Goal: Check status: Check status

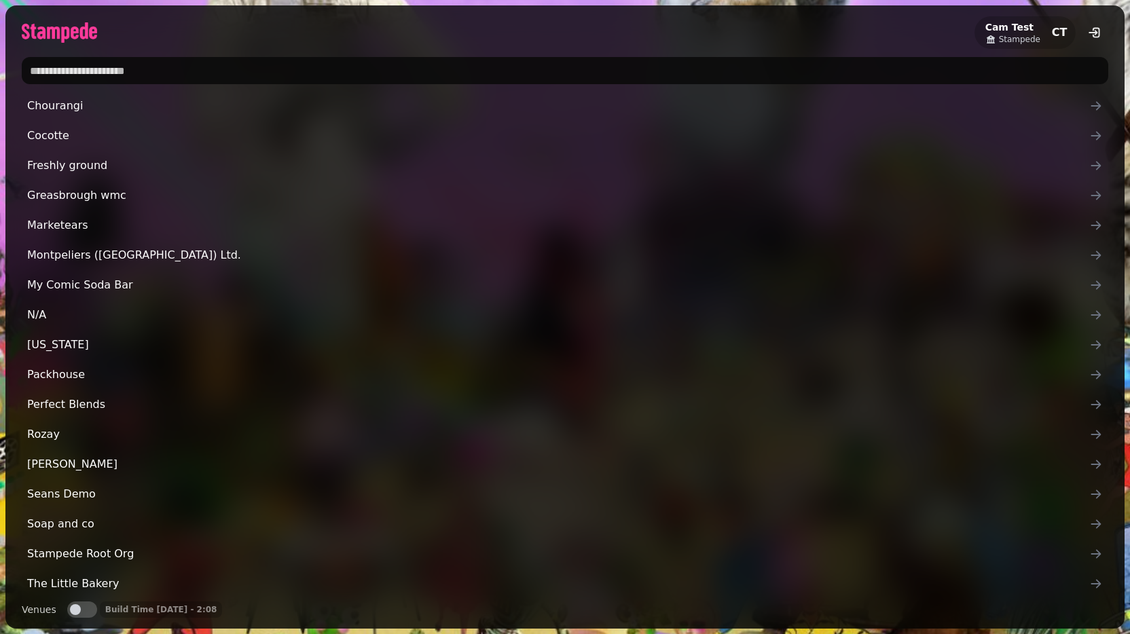
click at [79, 69] on input "text" at bounding box center [565, 70] width 1086 height 27
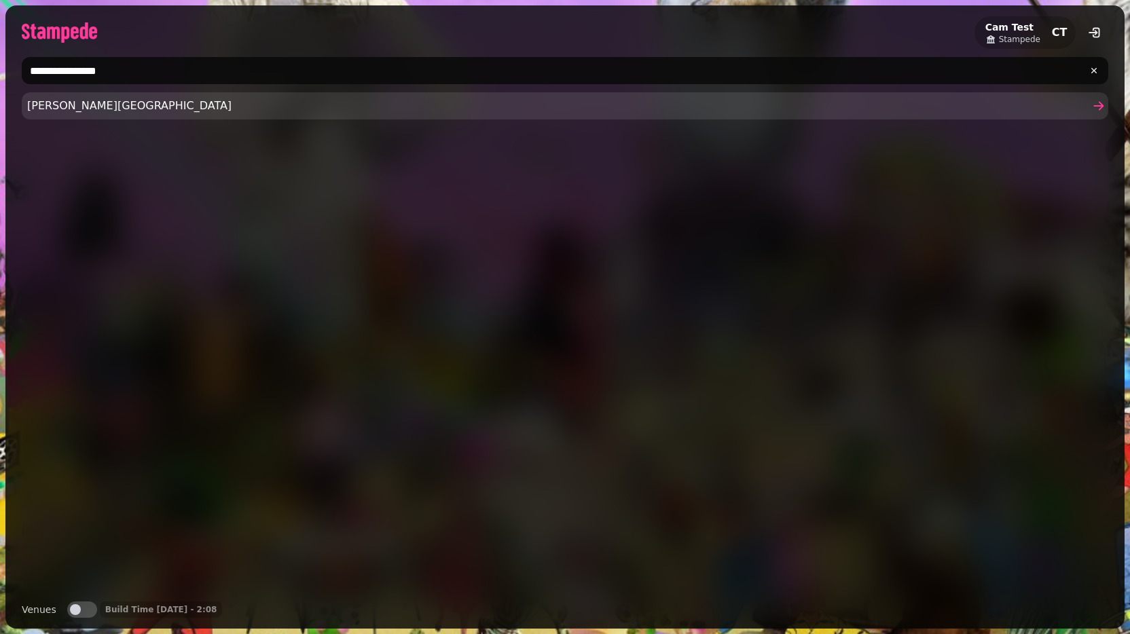
type input "**********"
click at [70, 109] on span "[PERSON_NAME][GEOGRAPHIC_DATA]" at bounding box center [558, 106] width 1062 height 16
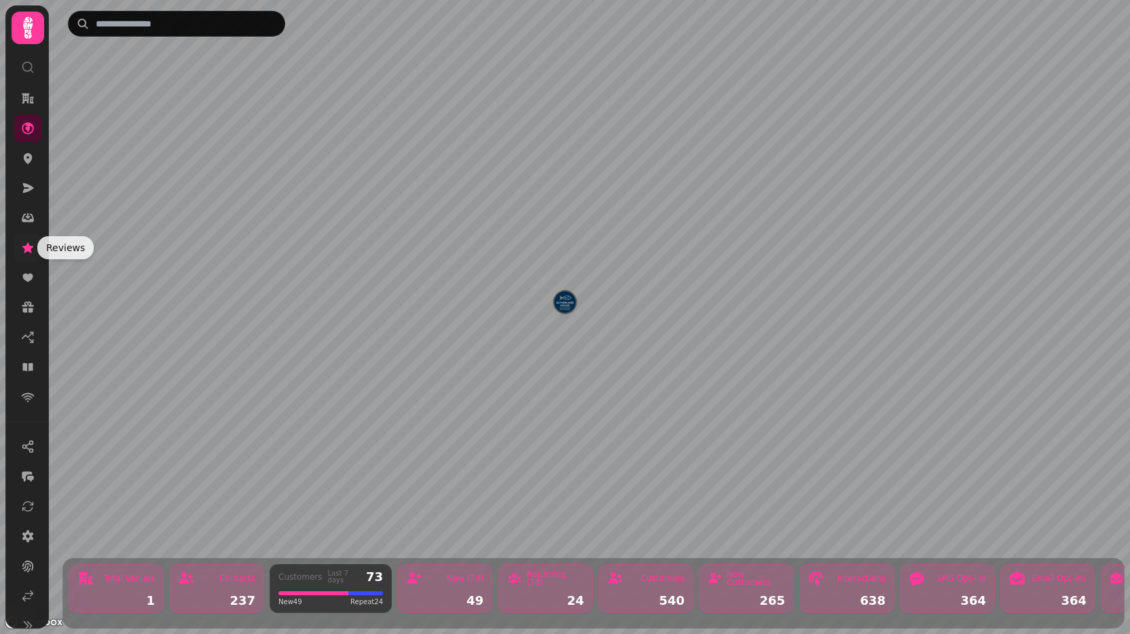
click at [31, 257] on link at bounding box center [27, 247] width 27 height 27
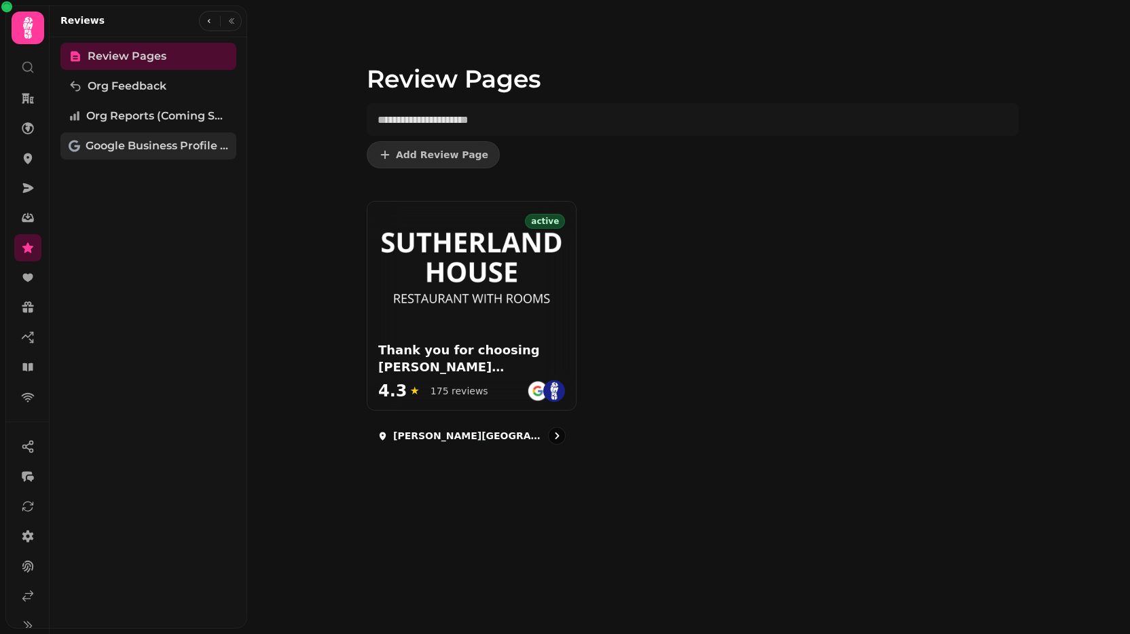
click at [158, 138] on span "Google Business Profile (Beta)" at bounding box center [157, 146] width 143 height 16
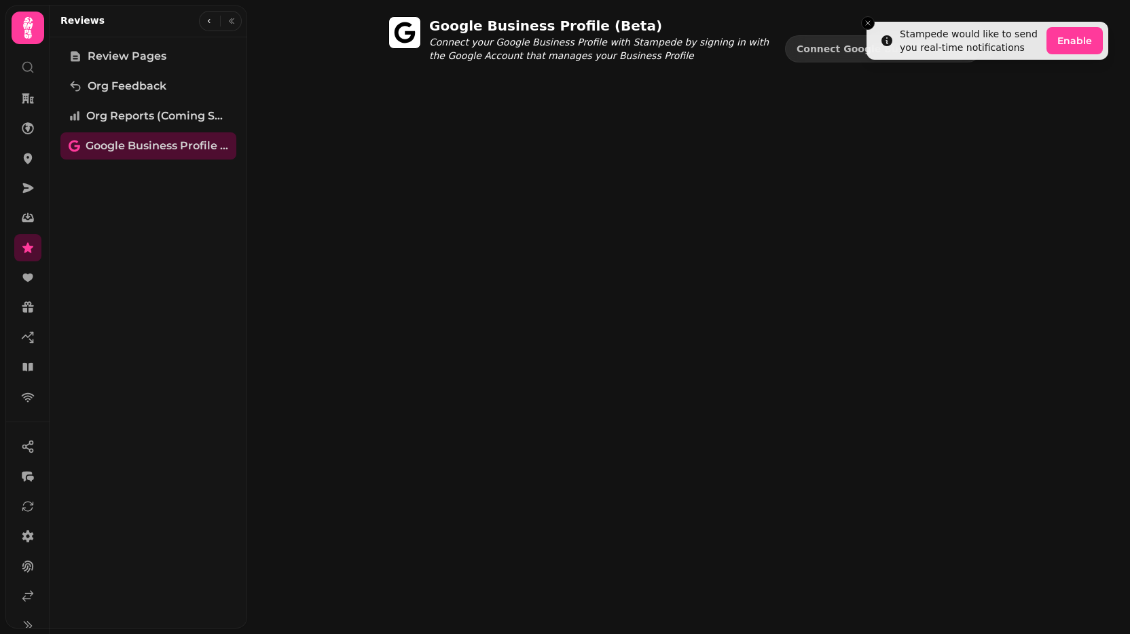
click at [788, 94] on div "Google Business Profile (Beta) Connect your Google Business Profile with Stampe…" at bounding box center [693, 55] width 674 height 79
click at [870, 19] on icon "Close toast" at bounding box center [868, 23] width 8 height 8
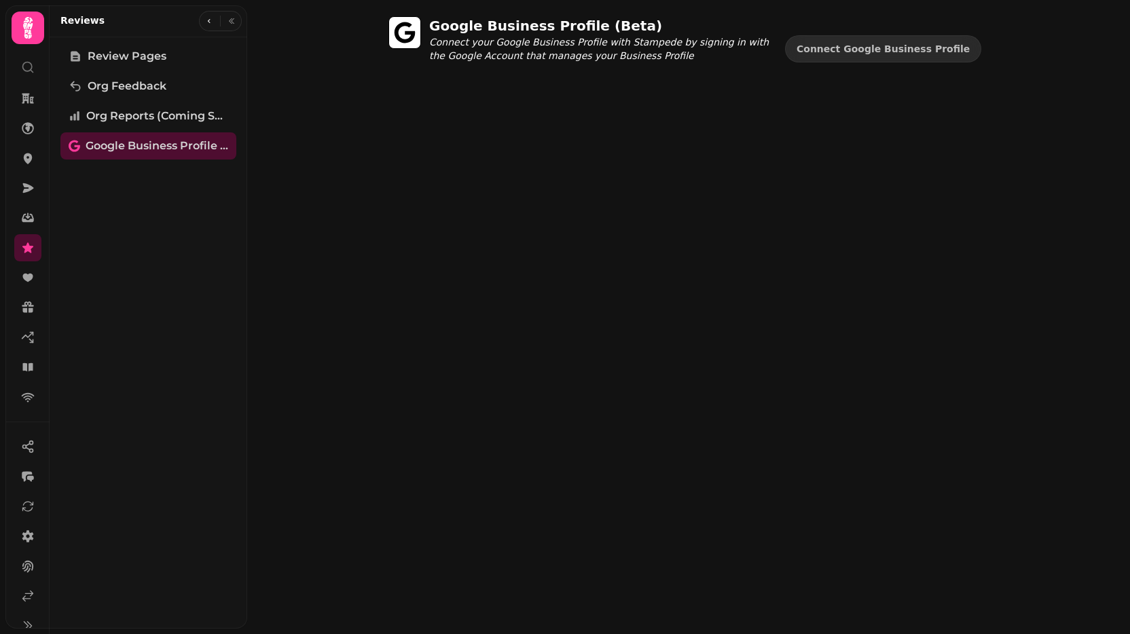
click at [442, 336] on div "Google Business Profile (Beta) Connect your Google Business Profile with Stampe…" at bounding box center [688, 317] width 883 height 634
click at [402, 355] on div "Google Business Profile (Beta) Connect your Google Business Profile with Stampe…" at bounding box center [688, 317] width 883 height 634
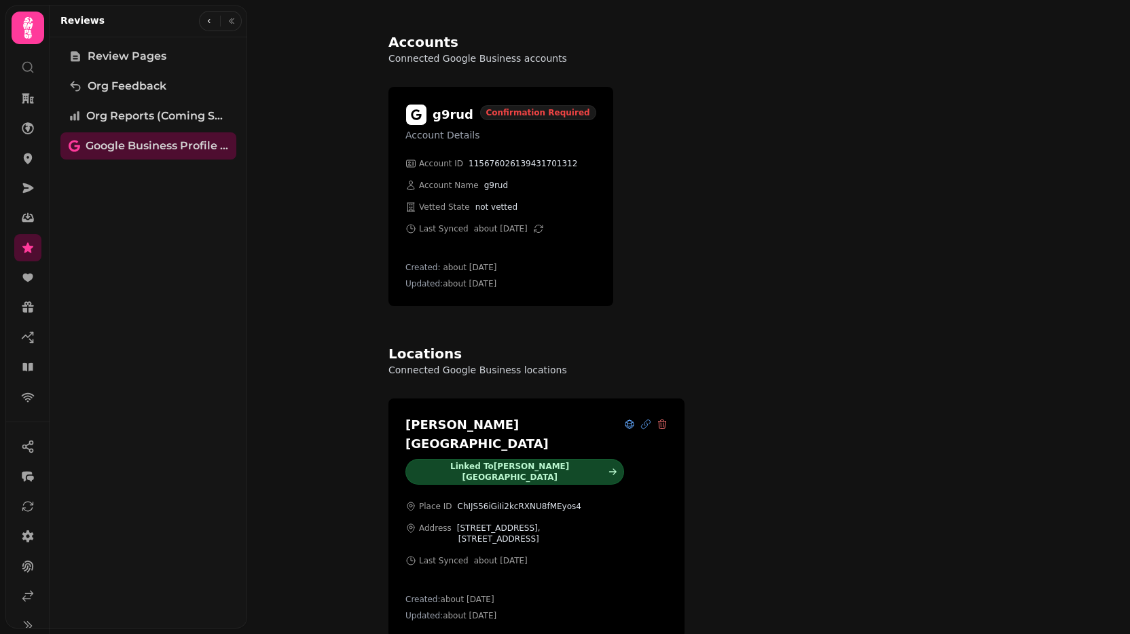
click at [341, 393] on div "Accounts Connected Google Business accounts g9rud Account Details Confirmation …" at bounding box center [688, 317] width 883 height 634
click at [339, 213] on div "Accounts Connected Google Business accounts g9rud Account Details Confirmation …" at bounding box center [688, 317] width 883 height 634
click at [125, 56] on span "Review Pages" at bounding box center [127, 56] width 79 height 16
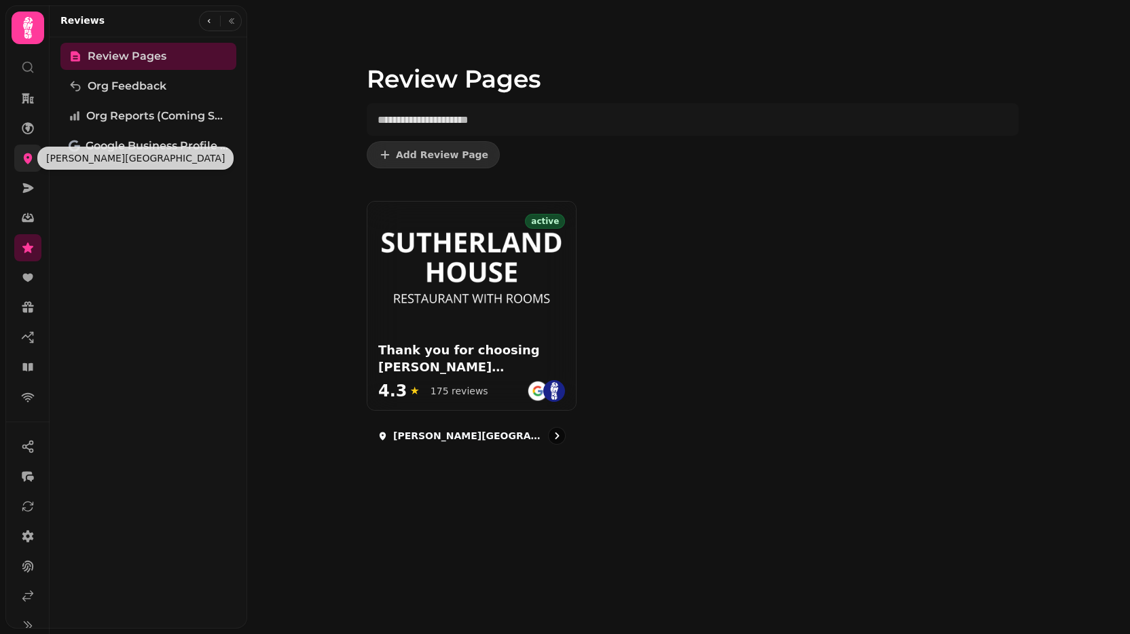
click at [24, 158] on icon at bounding box center [28, 158] width 9 height 11
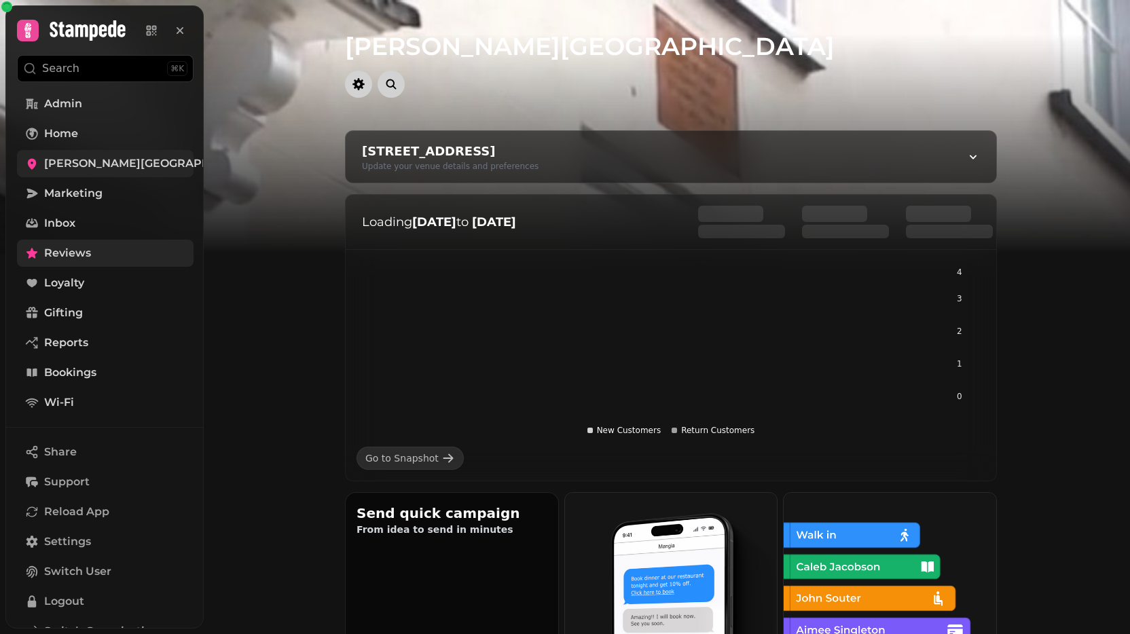
click at [67, 253] on span "Reviews" at bounding box center [67, 253] width 47 height 16
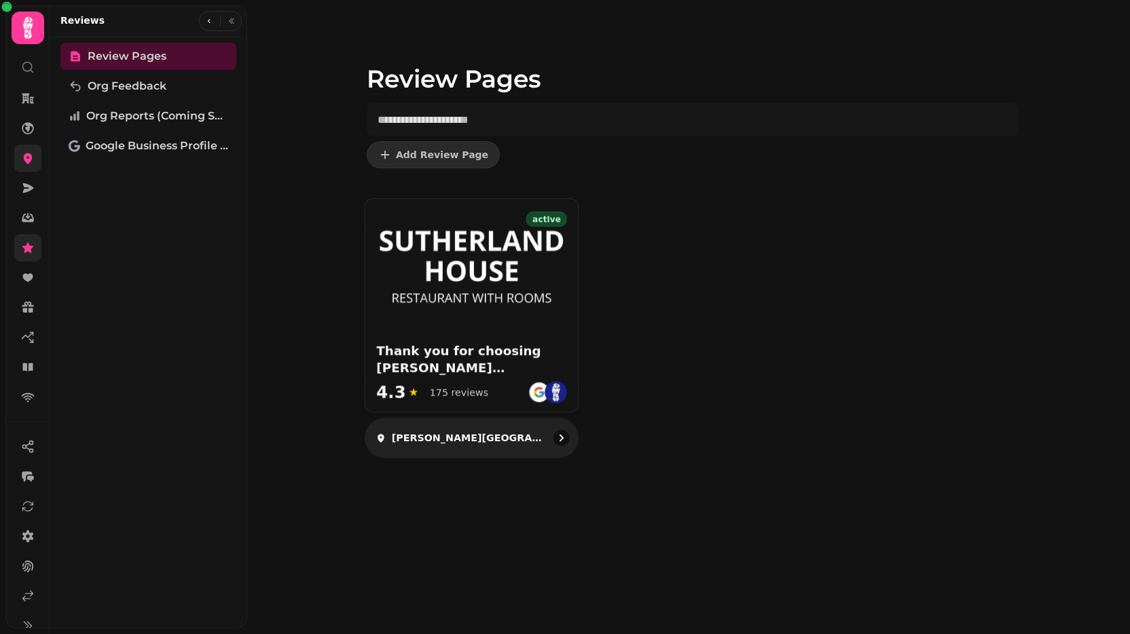
click at [529, 314] on div "active Thank you for choosing Sutherland House – we hope you enjoyed your stay!…" at bounding box center [471, 305] width 213 height 213
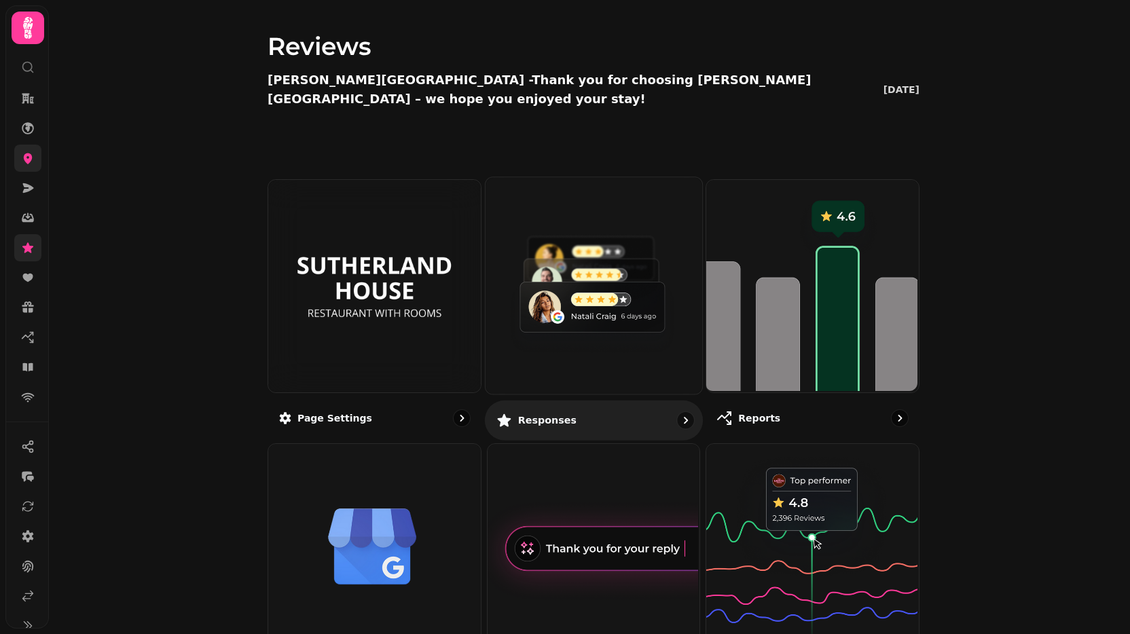
click at [566, 315] on img at bounding box center [591, 284] width 217 height 217
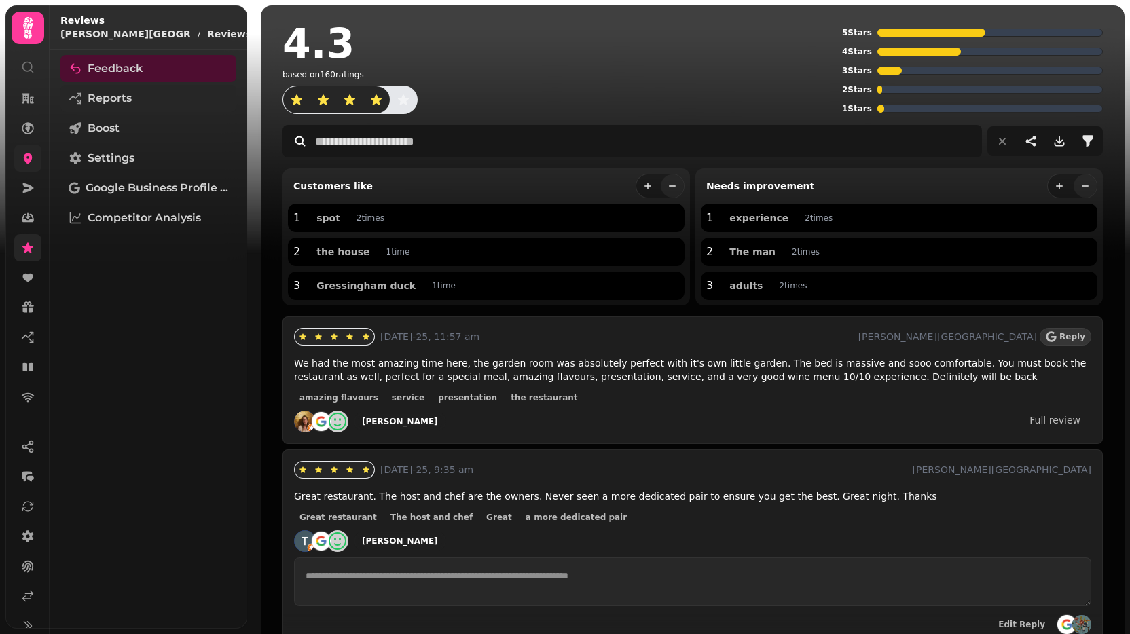
click at [122, 100] on span "Reports" at bounding box center [110, 98] width 44 height 16
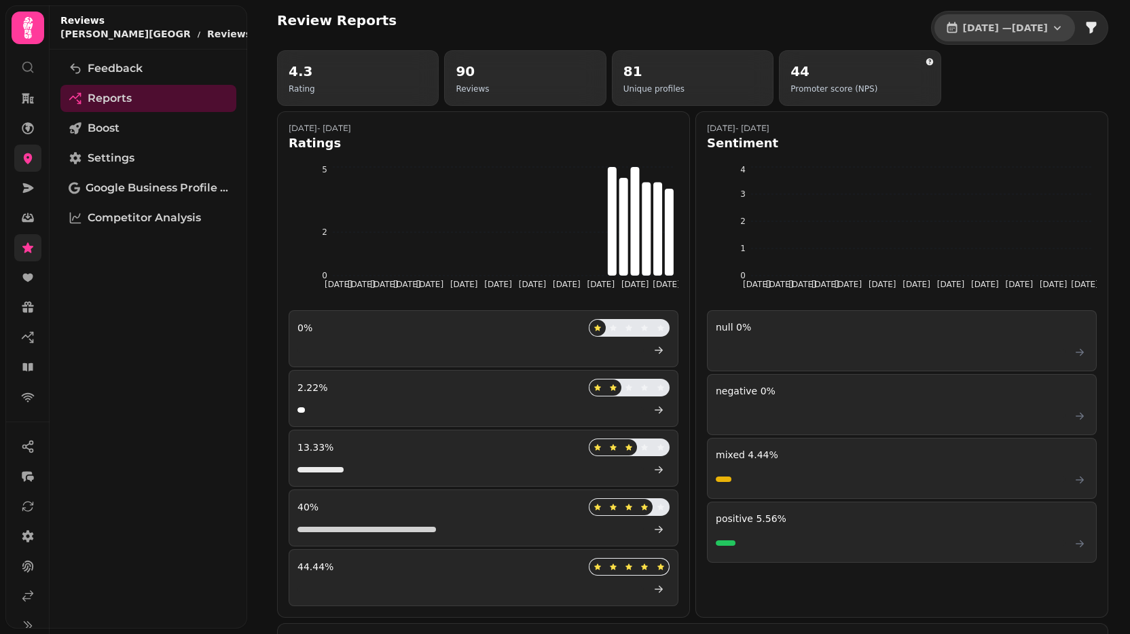
click at [1055, 27] on icon "button" at bounding box center [1057, 28] width 7 height 4
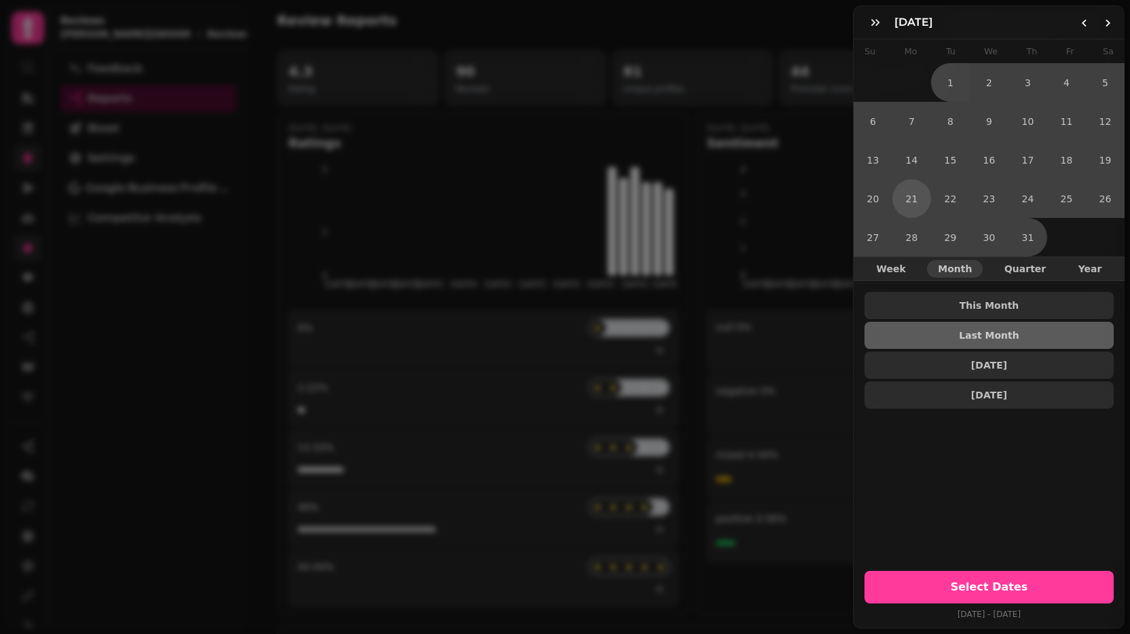
click at [907, 197] on button "21" at bounding box center [911, 198] width 39 height 39
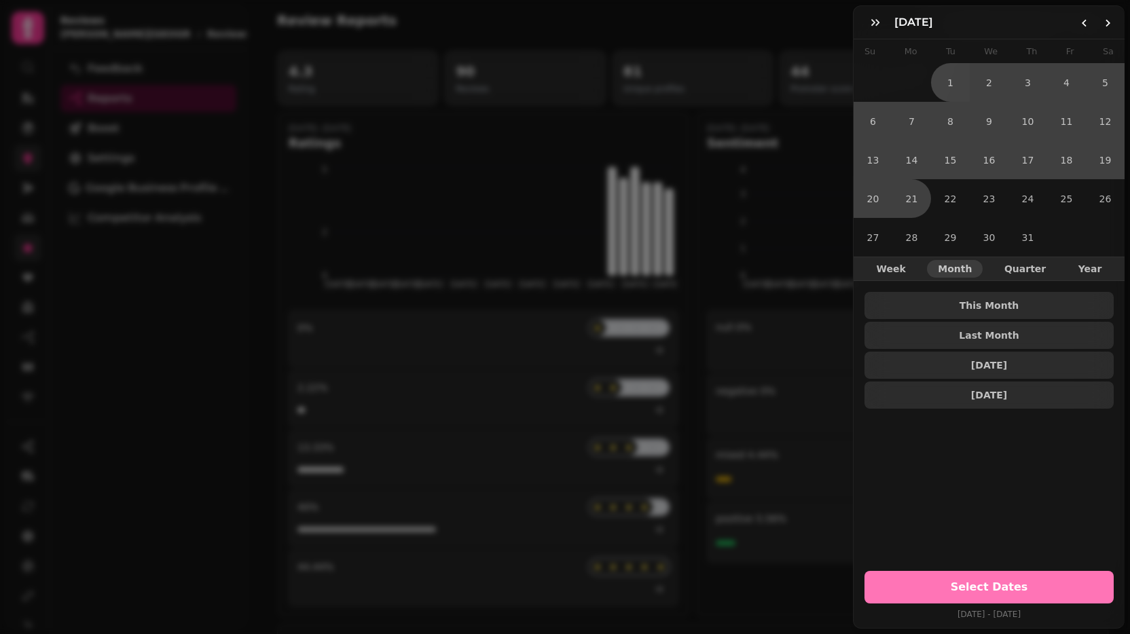
click at [974, 583] on span "Select Dates" at bounding box center [989, 587] width 217 height 11
